Goal: Transaction & Acquisition: Purchase product/service

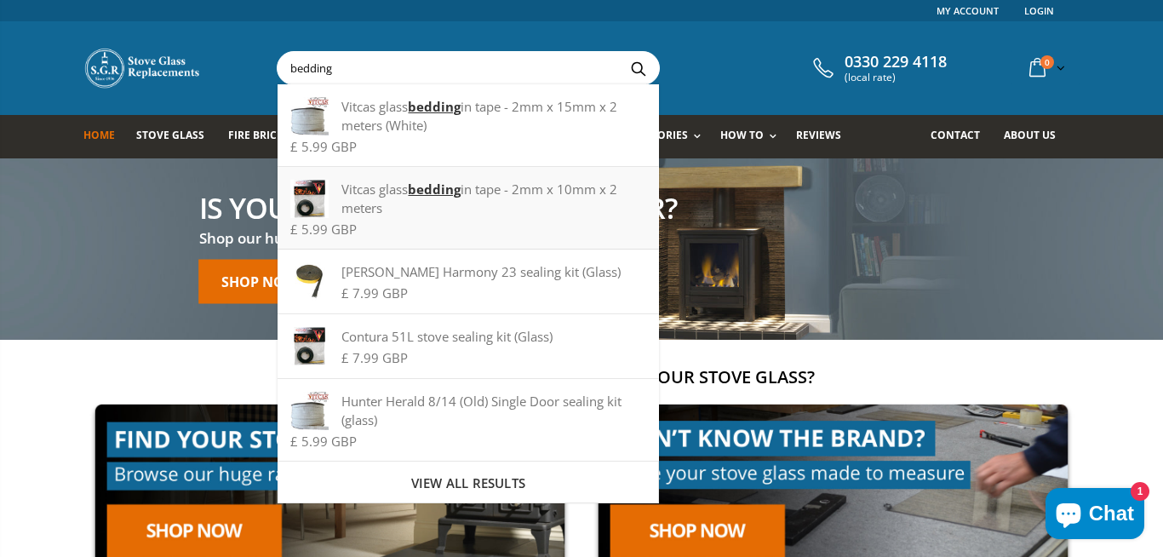
type input "bedding"
click at [398, 204] on div "Vitcas glass bedding in tape - 2mm x 10mm x 2 meters" at bounding box center [467, 198] width 355 height 37
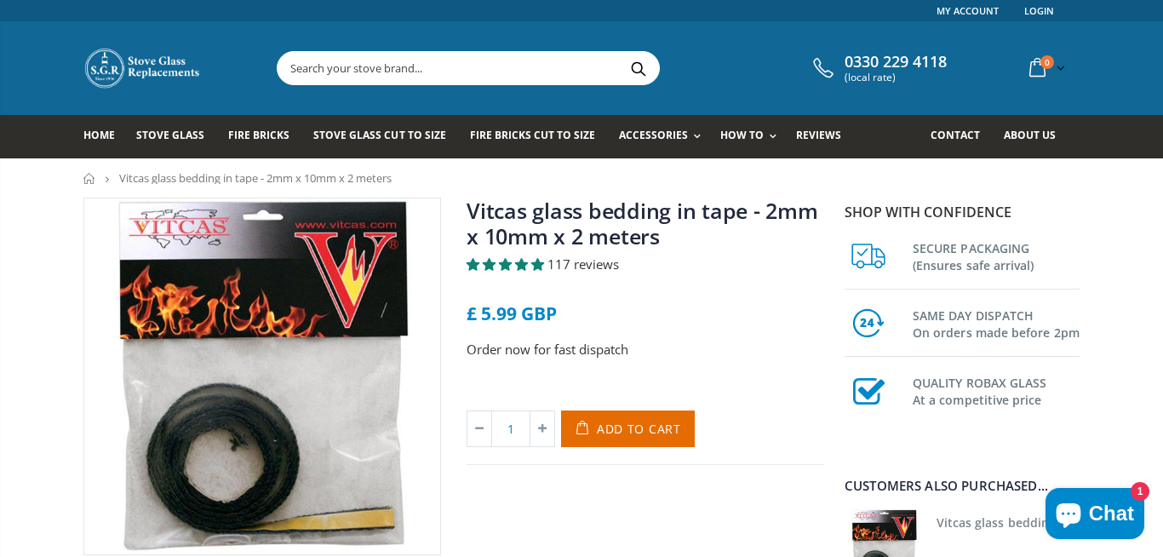
click at [409, 53] on input "text" at bounding box center [564, 68] width 572 height 32
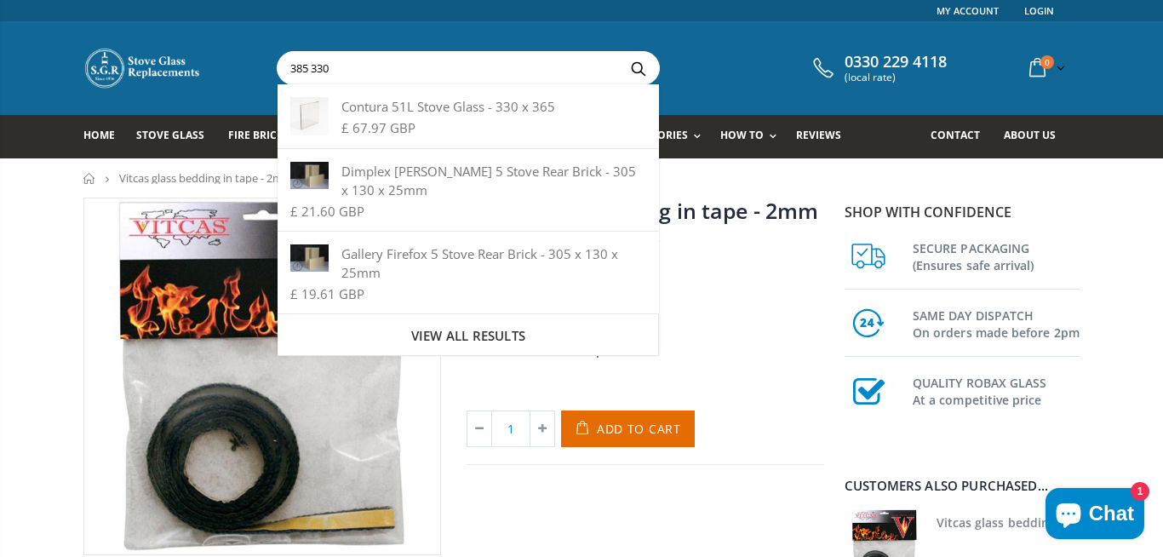
type input "385 330"
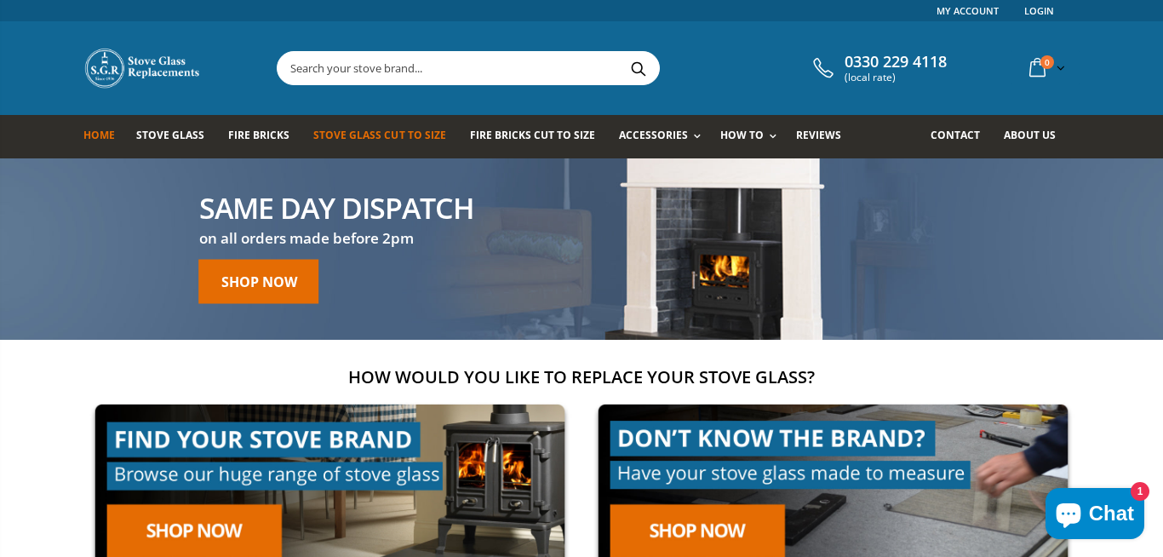
click at [332, 132] on span "Stove Glass Cut To Size" at bounding box center [379, 135] width 132 height 14
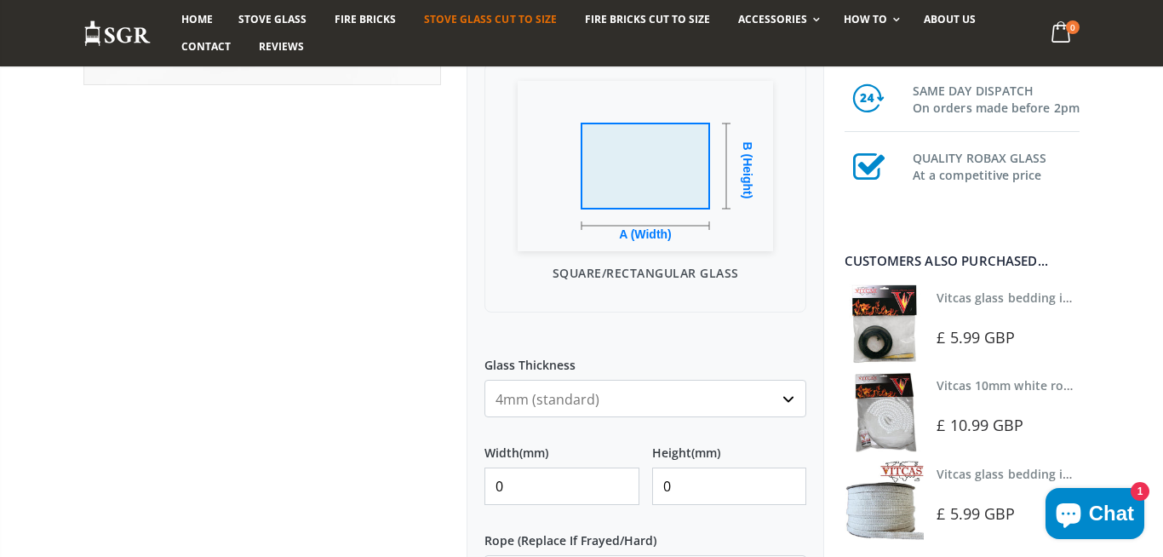
scroll to position [587, 0]
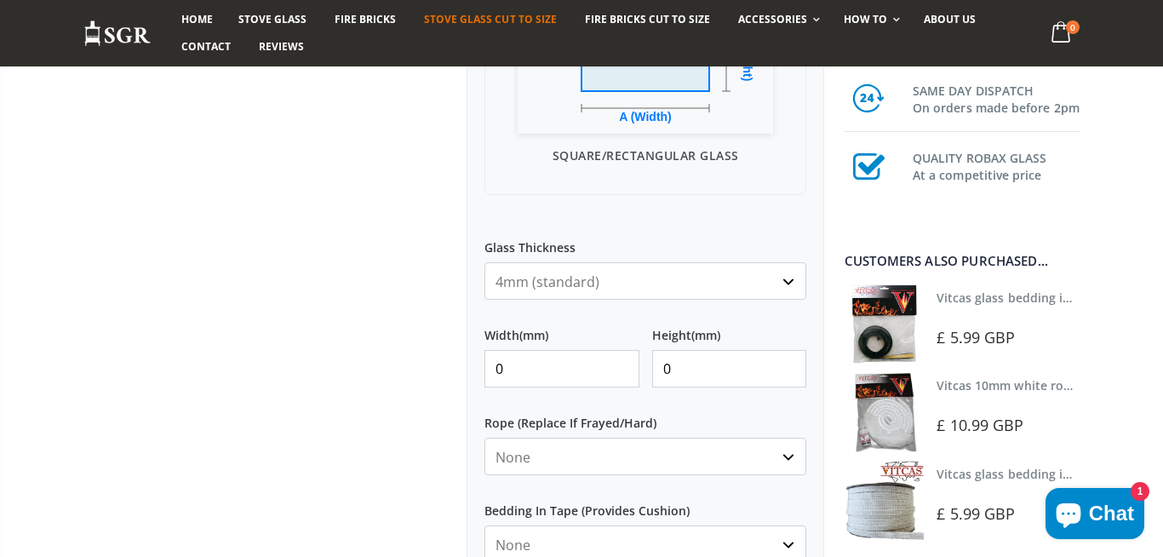
click at [529, 364] on input "0" at bounding box center [561, 368] width 155 height 37
type input "382"
type input "330"
click at [581, 374] on input "382" at bounding box center [561, 368] width 155 height 37
type input "385"
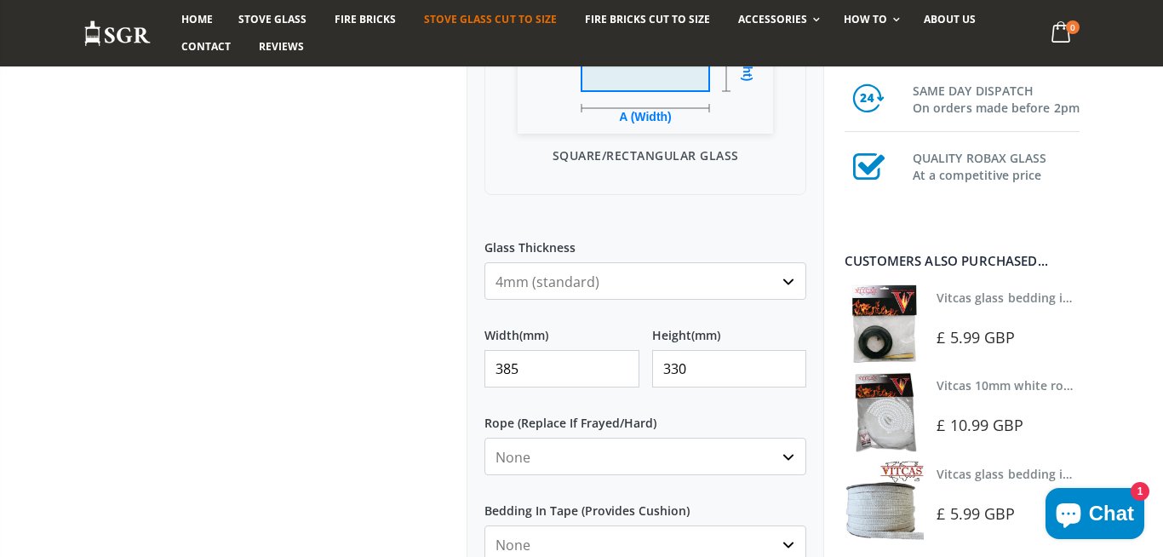
click at [469, 329] on div "My Measurements Are In Millimeters Centimeters Inches For inches, please enter …" at bounding box center [646, 253] width 358 height 1037
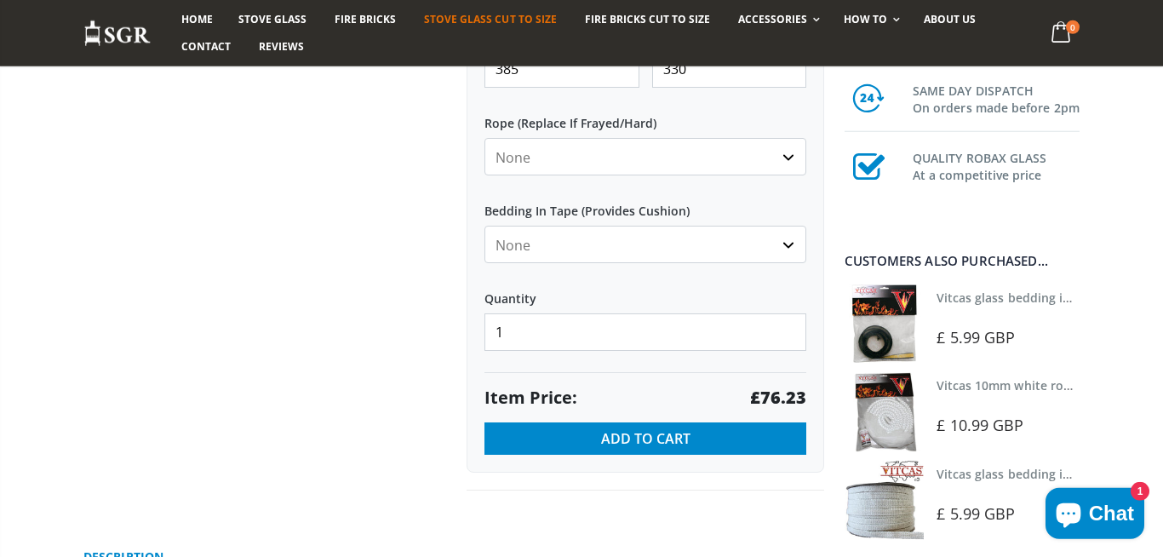
scroll to position [940, 0]
